Goal: Task Accomplishment & Management: Use online tool/utility

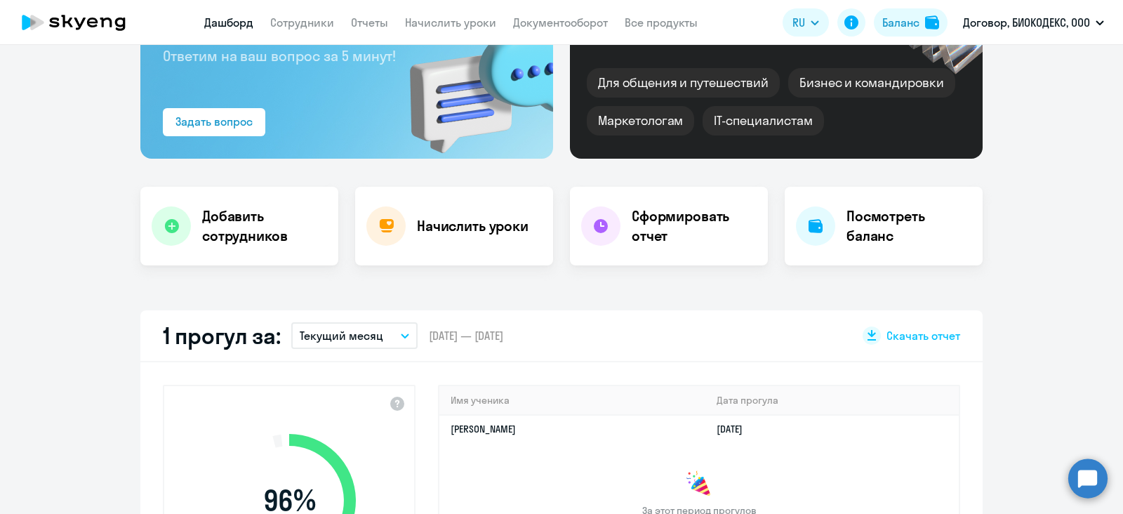
scroll to position [175, 0]
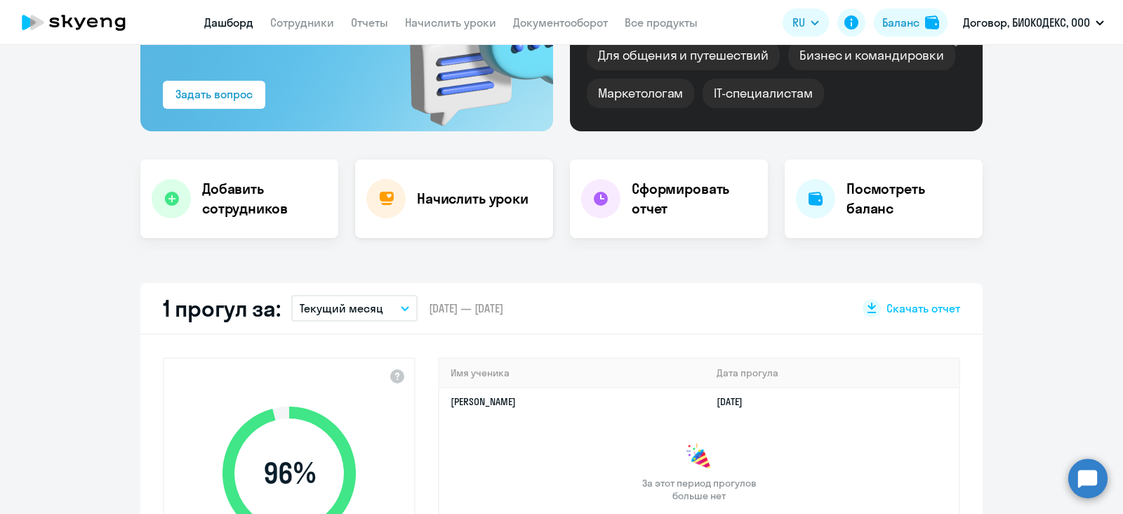
click at [449, 214] on div "Начислить уроки" at bounding box center [454, 198] width 198 height 79
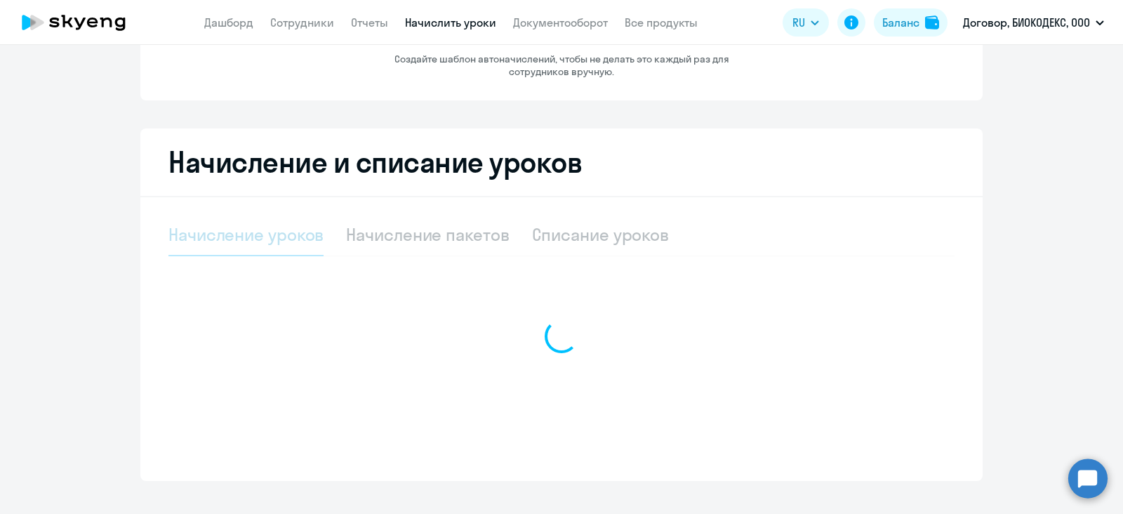
select select "10"
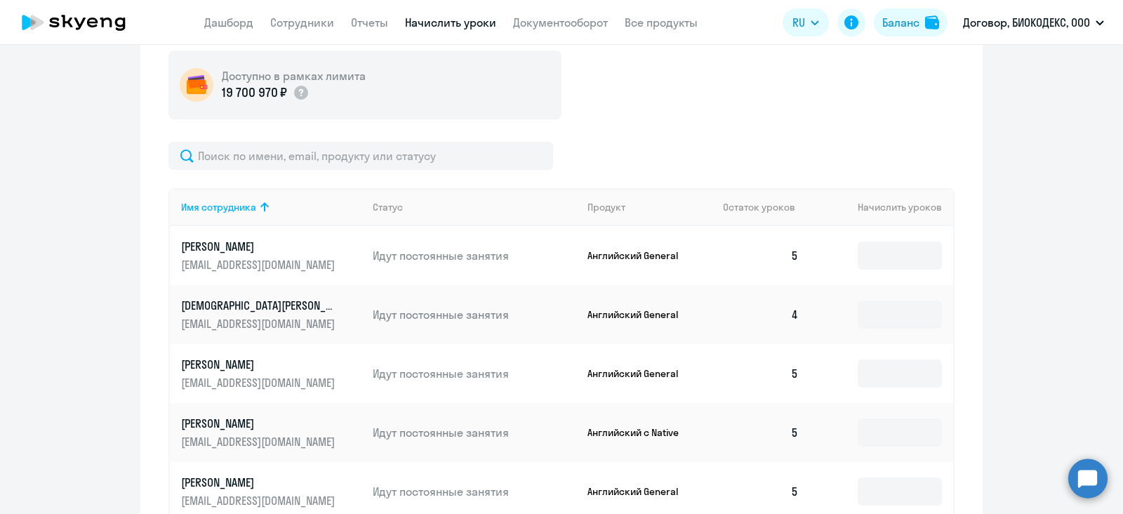
scroll to position [526, 0]
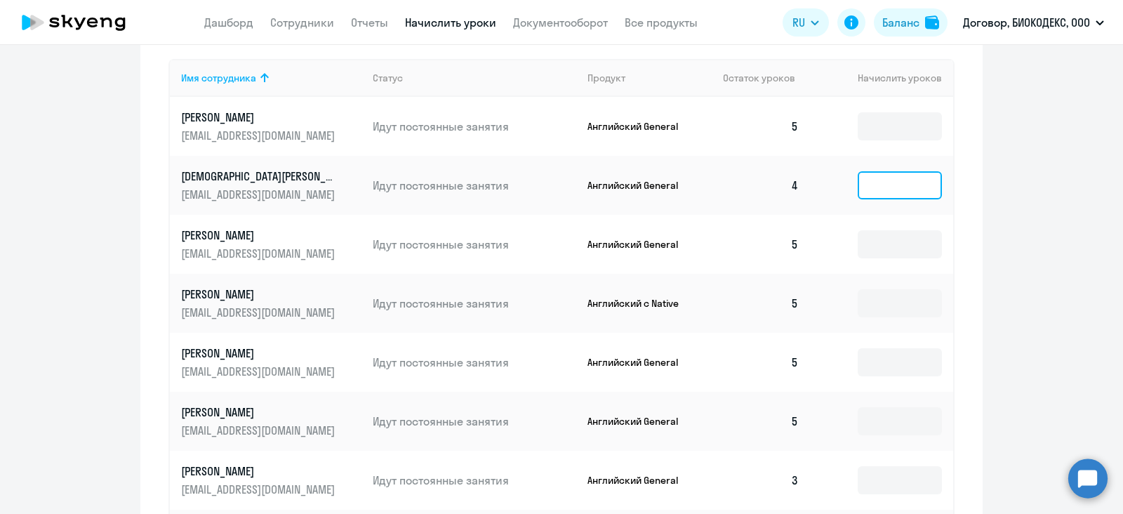
click at [892, 182] on input at bounding box center [900, 185] width 84 height 28
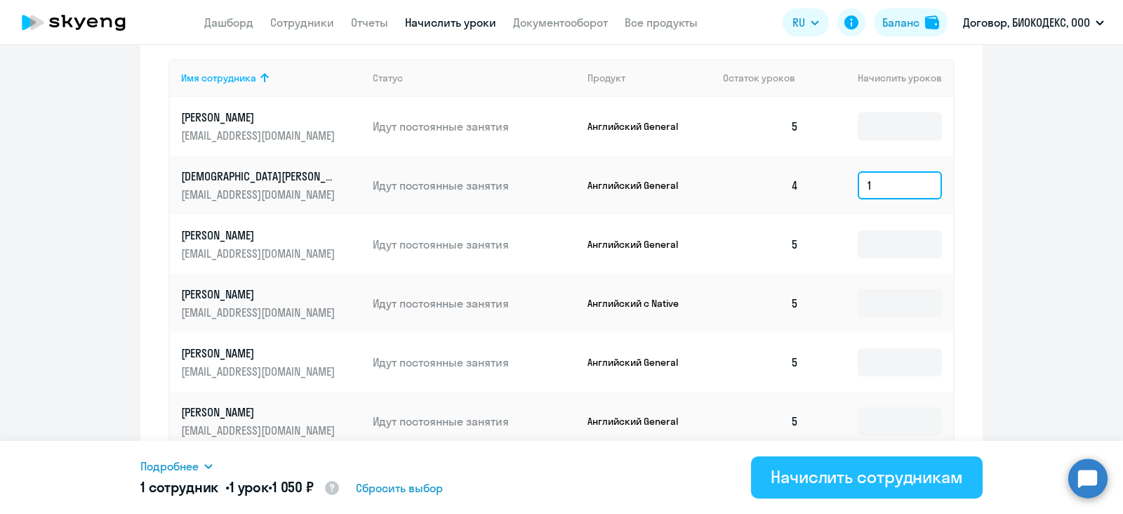
type input "1"
click at [925, 467] on div "Начислить сотрудникам" at bounding box center [867, 476] width 192 height 22
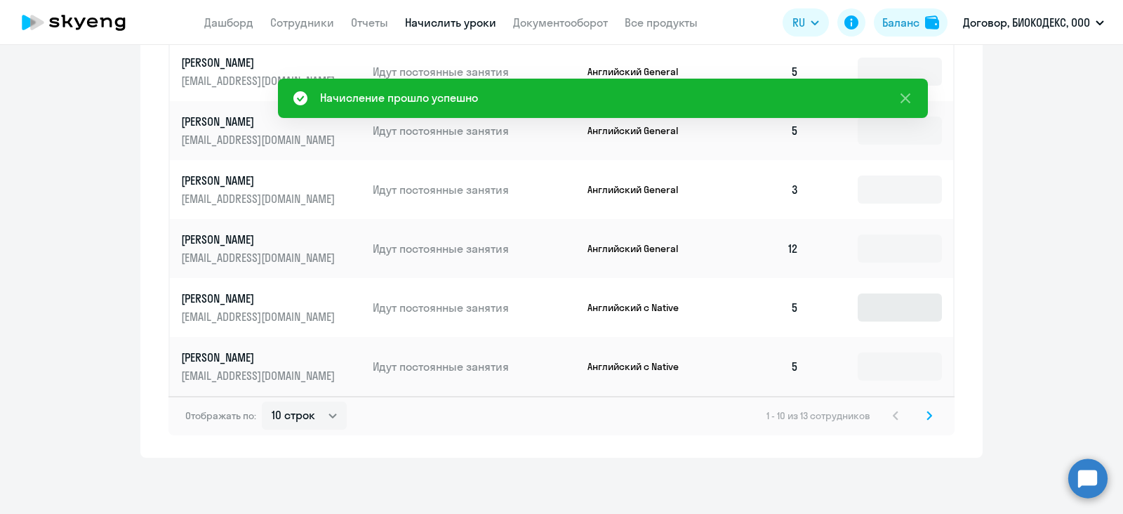
scroll to position [729, 0]
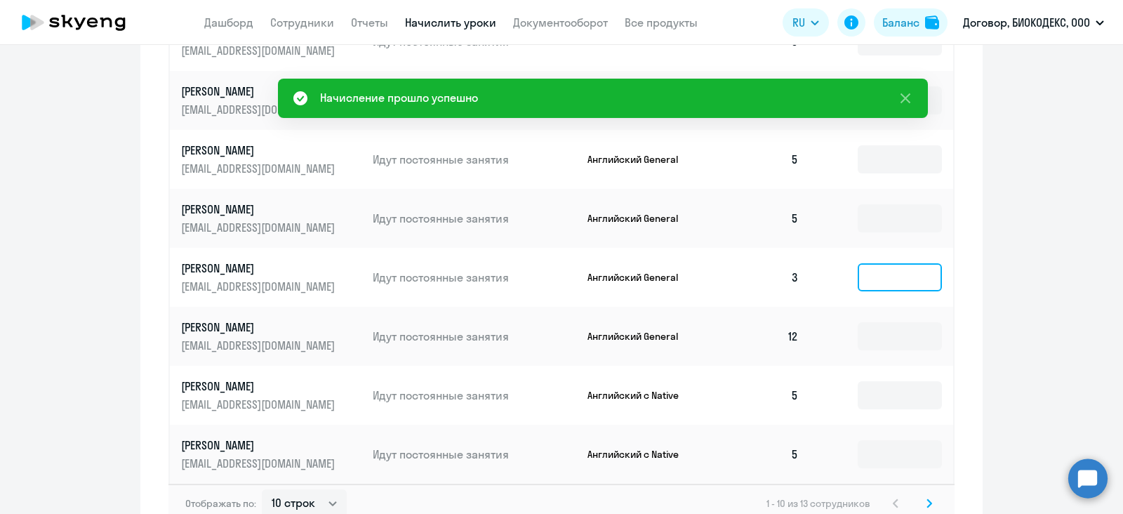
click at [876, 279] on input at bounding box center [900, 277] width 84 height 28
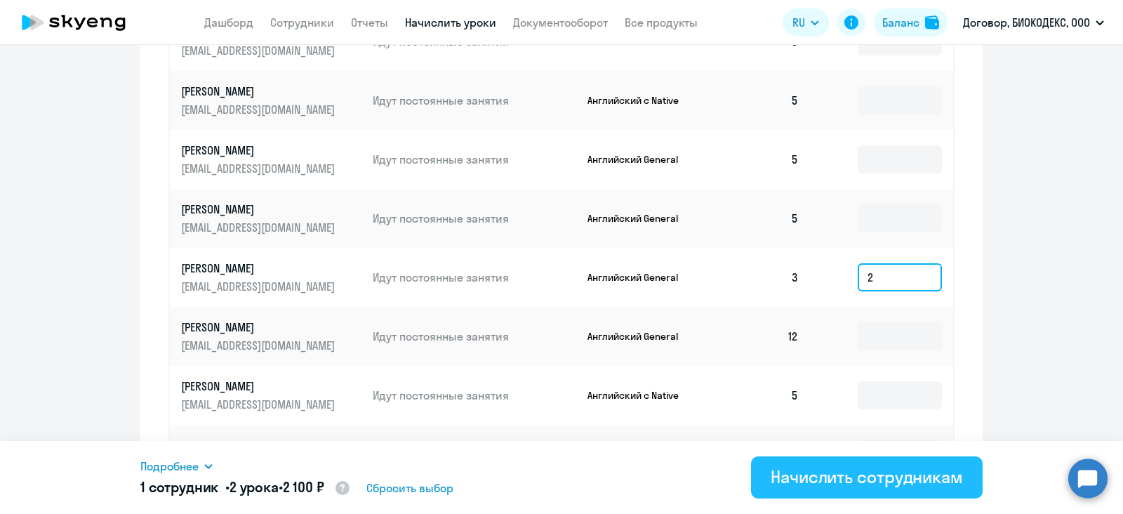
type input "2"
click at [953, 479] on div "Начислить сотрудникам" at bounding box center [867, 476] width 192 height 22
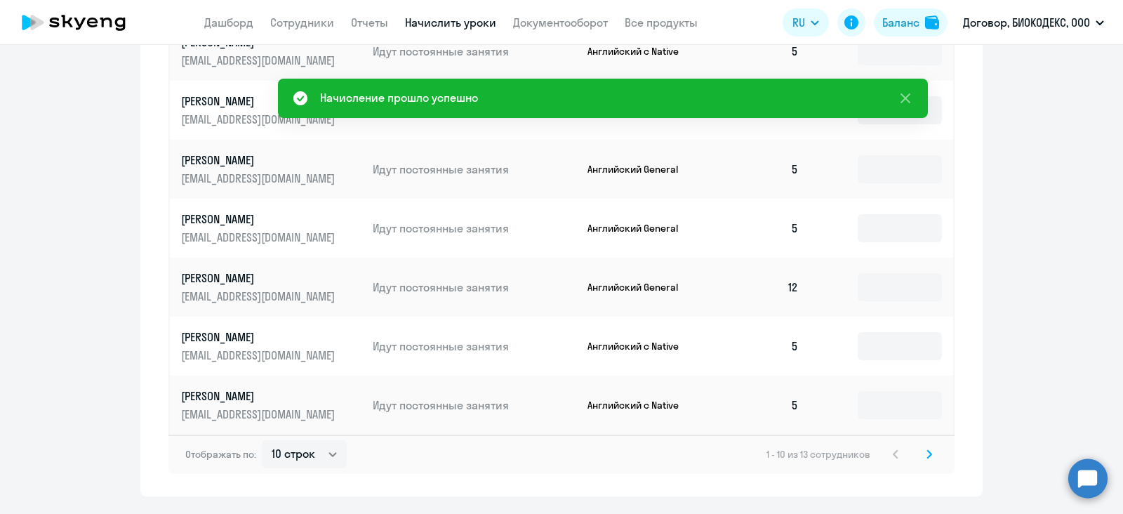
scroll to position [817, 0]
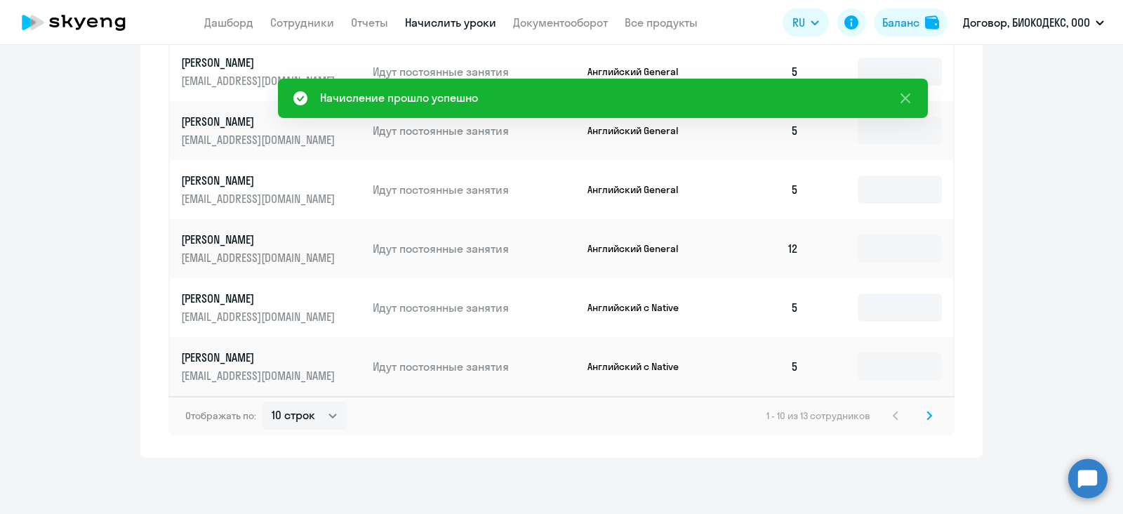
click at [927, 421] on svg-icon at bounding box center [929, 415] width 17 height 17
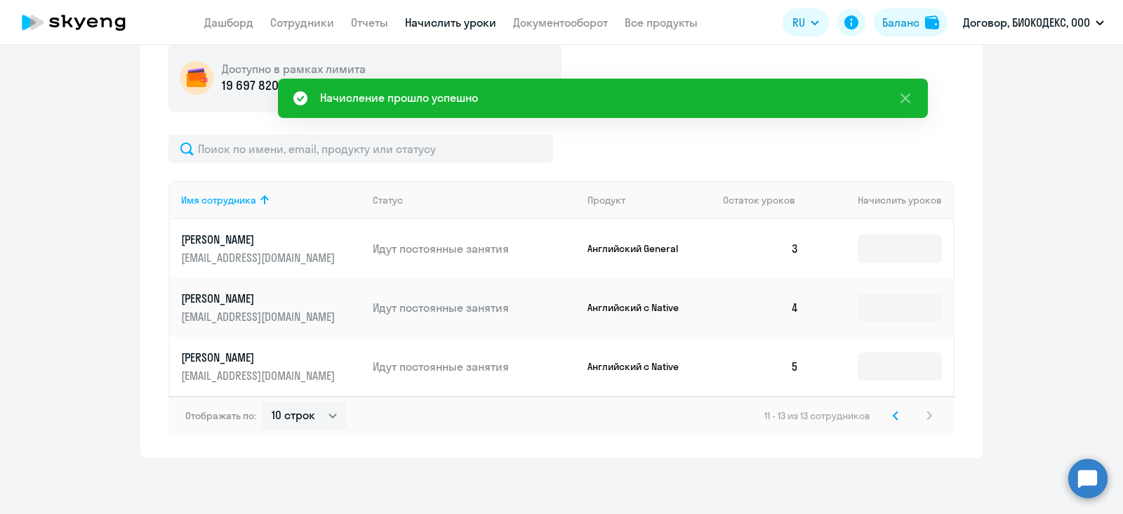
scroll to position [404, 0]
click at [888, 302] on input at bounding box center [900, 307] width 84 height 28
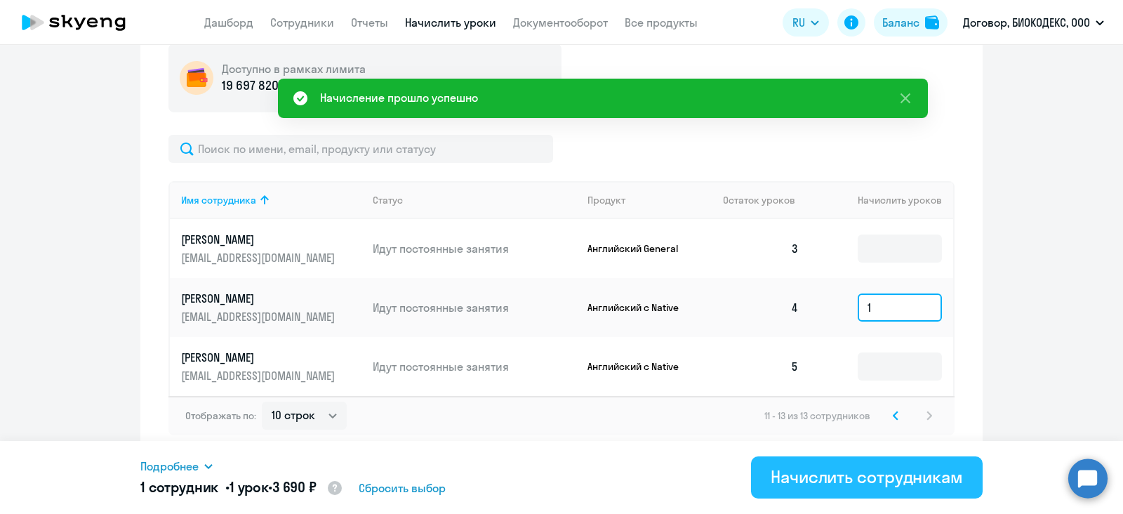
type input "1"
click at [933, 478] on div "Начислить сотрудникам" at bounding box center [867, 476] width 192 height 22
